Goal: Transaction & Acquisition: Purchase product/service

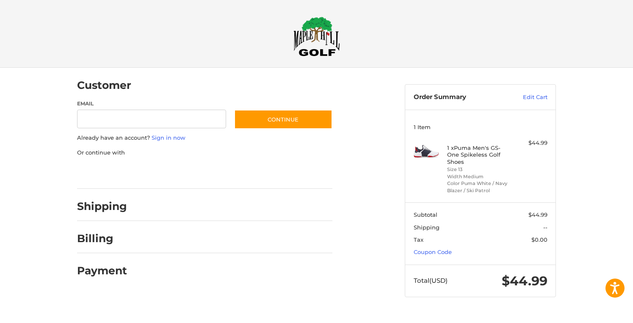
click at [0, 314] on div at bounding box center [0, 314] width 0 height 0
